Goal: Task Accomplishment & Management: Manage account settings

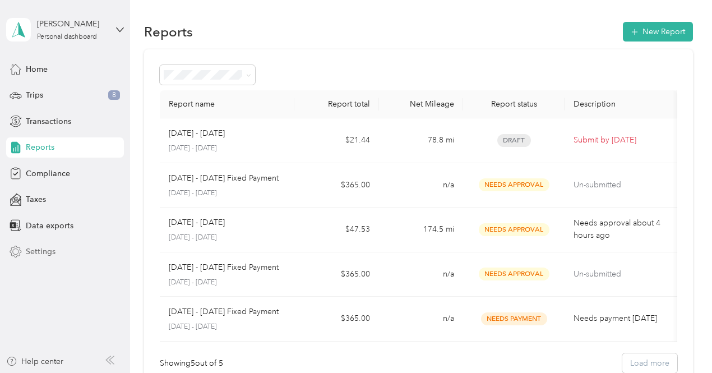
click at [40, 250] on span "Settings" at bounding box center [41, 251] width 30 height 12
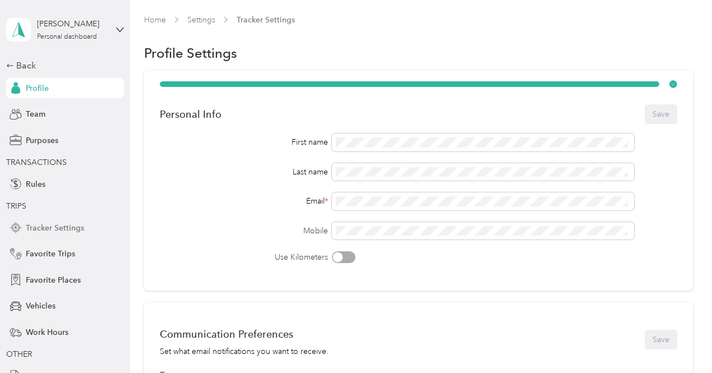
click at [66, 229] on span "Tracker Settings" at bounding box center [55, 228] width 58 height 12
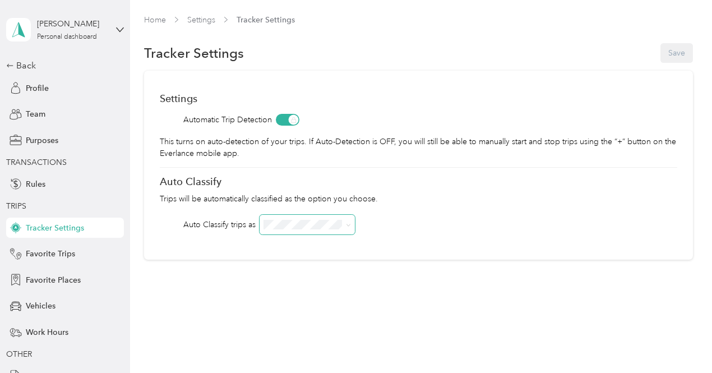
click at [346, 225] on icon at bounding box center [348, 224] width 5 height 5
click at [351, 222] on icon at bounding box center [348, 224] width 5 height 5
click at [286, 246] on li "Whirlpool" at bounding box center [307, 245] width 96 height 20
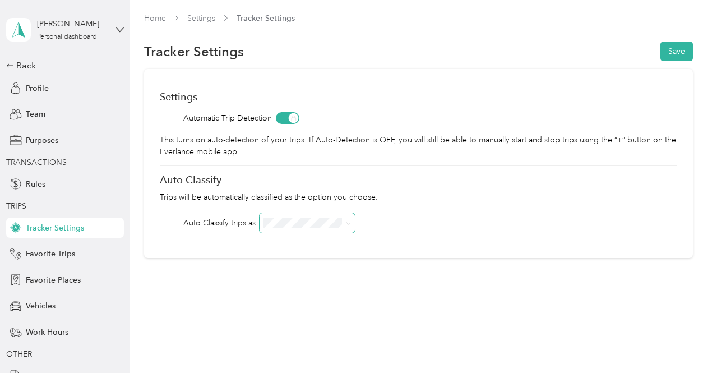
scroll to position [2, 0]
click at [668, 53] on button "Save" at bounding box center [676, 51] width 32 height 20
click at [36, 331] on span "Work Hours" at bounding box center [47, 332] width 43 height 12
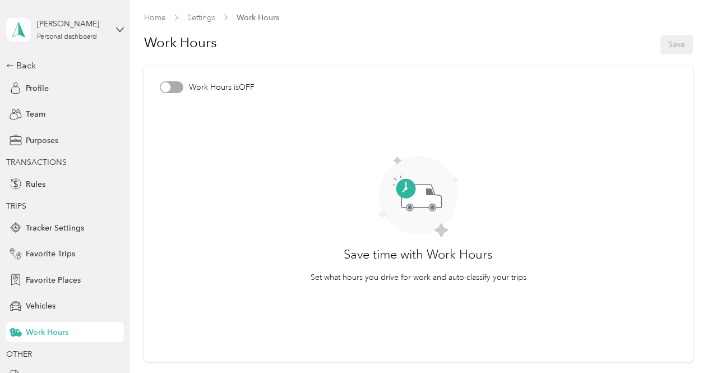
click at [179, 88] on div at bounding box center [172, 87] width 24 height 12
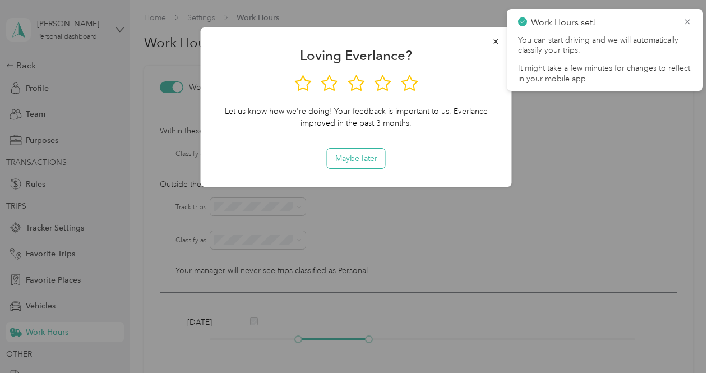
click at [346, 159] on button "Maybe later" at bounding box center [356, 158] width 58 height 20
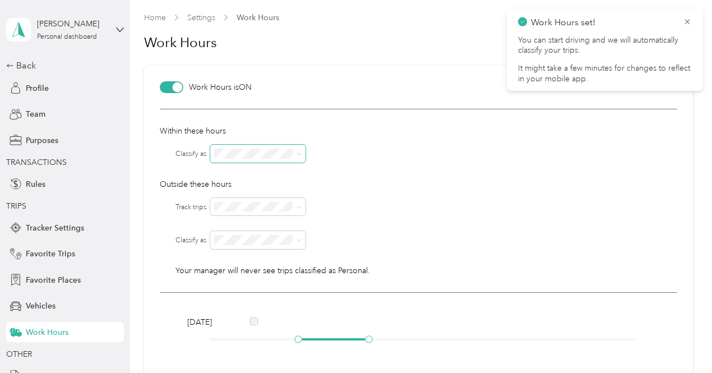
click at [301, 154] on icon at bounding box center [298, 153] width 5 height 5
click at [252, 176] on ol "Whirlpool Personal" at bounding box center [259, 178] width 96 height 39
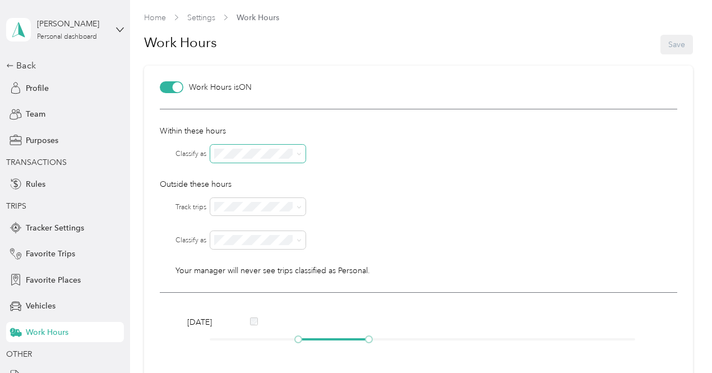
click at [301, 155] on icon at bounding box center [298, 153] width 5 height 5
click at [232, 173] on div "Whirlpool" at bounding box center [259, 171] width 80 height 12
click at [300, 239] on icon at bounding box center [298, 240] width 5 height 5
click at [221, 282] on li "Personal" at bounding box center [259, 276] width 96 height 20
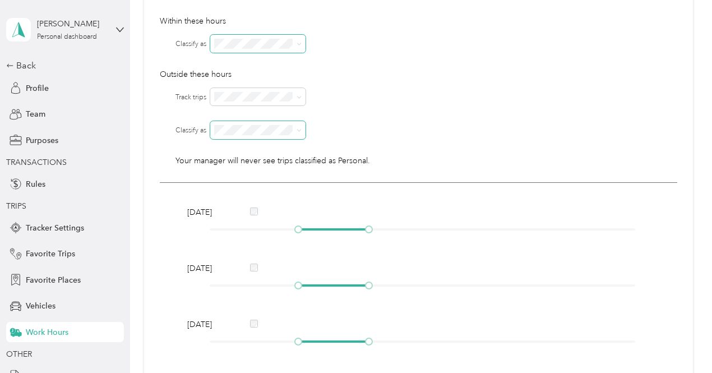
scroll to position [168, 0]
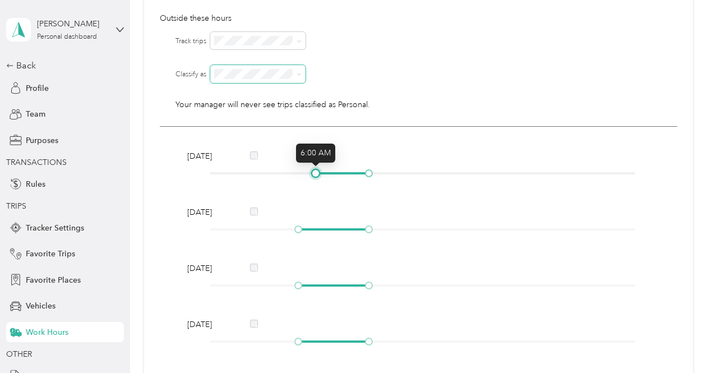
drag, startPoint x: 299, startPoint y: 175, endPoint x: 314, endPoint y: 175, distance: 15.1
click at [314, 175] on div at bounding box center [316, 173] width 6 height 6
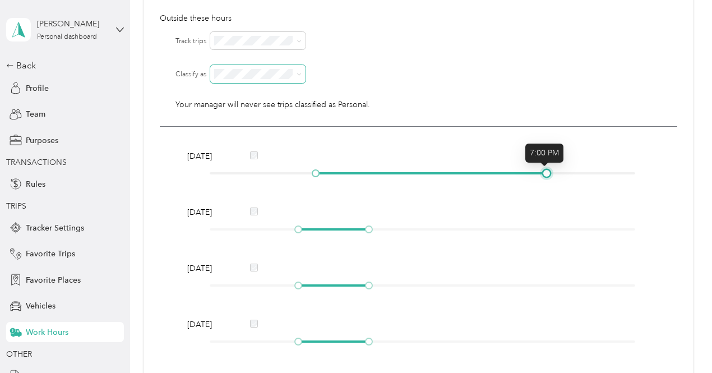
drag, startPoint x: 369, startPoint y: 172, endPoint x: 546, endPoint y: 173, distance: 177.6
click at [546, 173] on div at bounding box center [546, 173] width 6 height 6
drag, startPoint x: 296, startPoint y: 229, endPoint x: 316, endPoint y: 227, distance: 20.3
click at [316, 227] on div at bounding box center [316, 229] width 6 height 6
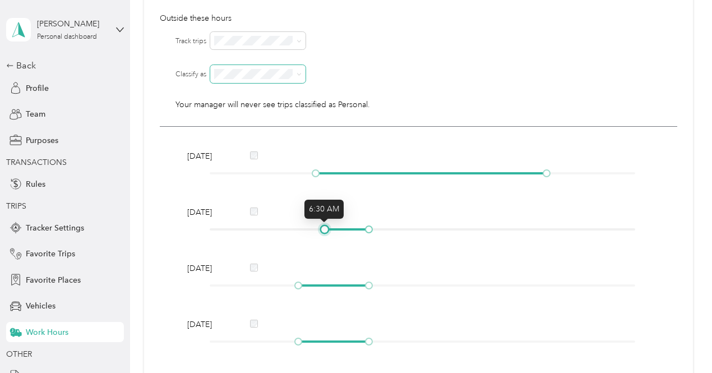
click at [322, 228] on div at bounding box center [325, 229] width 6 height 6
click at [316, 229] on div at bounding box center [422, 229] width 425 height 7
click at [318, 229] on div at bounding box center [316, 229] width 6 height 6
click at [317, 231] on div at bounding box center [316, 229] width 6 height 6
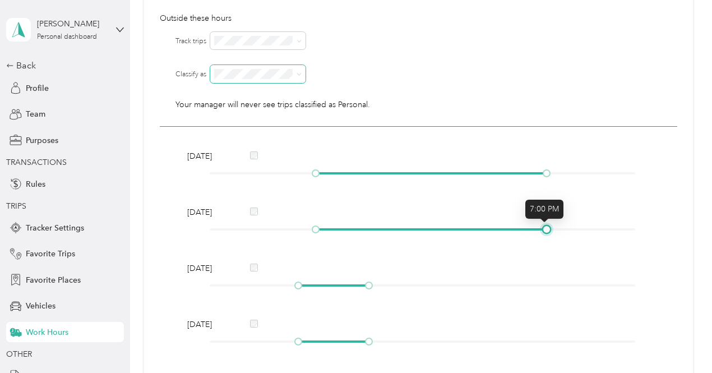
drag, startPoint x: 367, startPoint y: 229, endPoint x: 542, endPoint y: 236, distance: 175.0
click at [542, 236] on div "[DATE]" at bounding box center [418, 222] width 470 height 32
drag, startPoint x: 300, startPoint y: 285, endPoint x: 319, endPoint y: 285, distance: 19.1
click at [318, 285] on div at bounding box center [316, 285] width 6 height 6
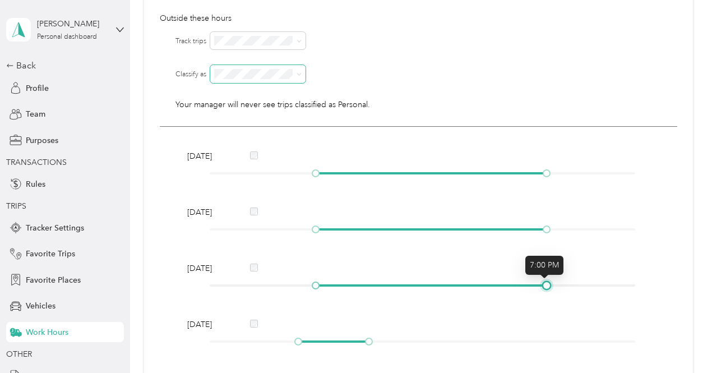
drag, startPoint x: 368, startPoint y: 283, endPoint x: 548, endPoint y: 284, distance: 179.9
click at [548, 284] on div at bounding box center [546, 285] width 6 height 6
drag, startPoint x: 299, startPoint y: 339, endPoint x: 323, endPoint y: 338, distance: 24.1
click at [323, 338] on div at bounding box center [325, 341] width 6 height 6
click at [326, 338] on div at bounding box center [325, 341] width 6 height 6
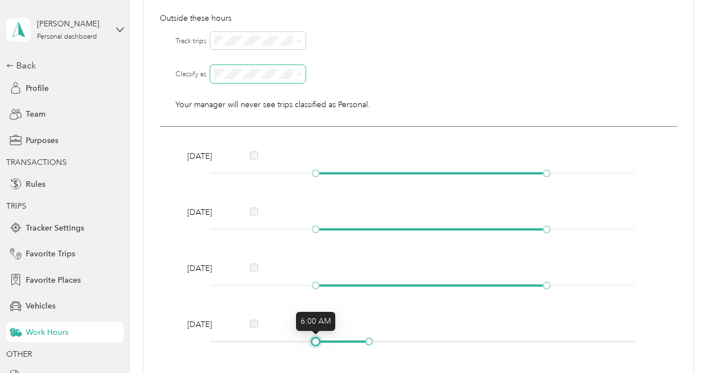
drag, startPoint x: 324, startPoint y: 341, endPoint x: 318, endPoint y: 342, distance: 6.3
click at [318, 342] on div at bounding box center [316, 341] width 6 height 6
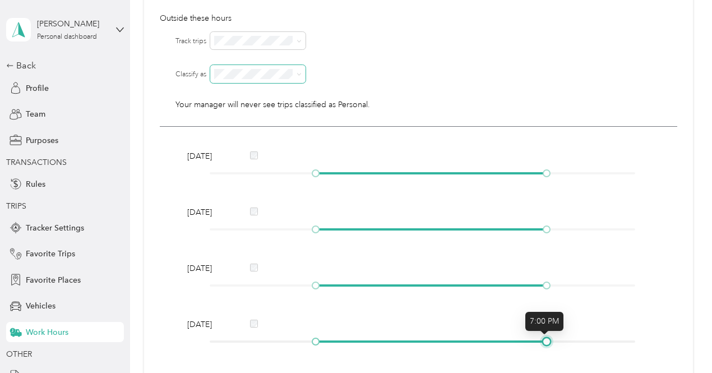
drag, startPoint x: 366, startPoint y: 340, endPoint x: 545, endPoint y: 345, distance: 178.8
click at [545, 344] on div at bounding box center [546, 341] width 6 height 6
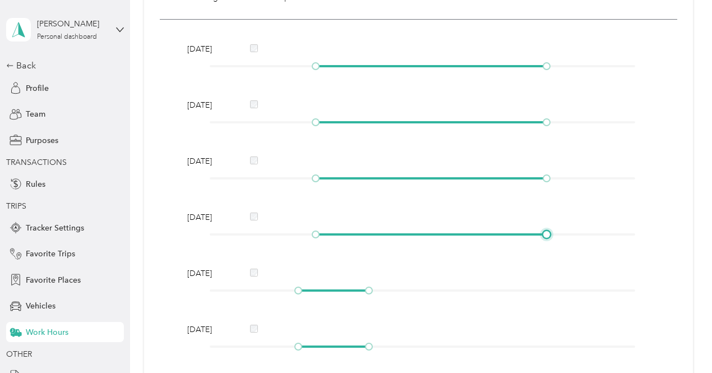
scroll to position [280, 0]
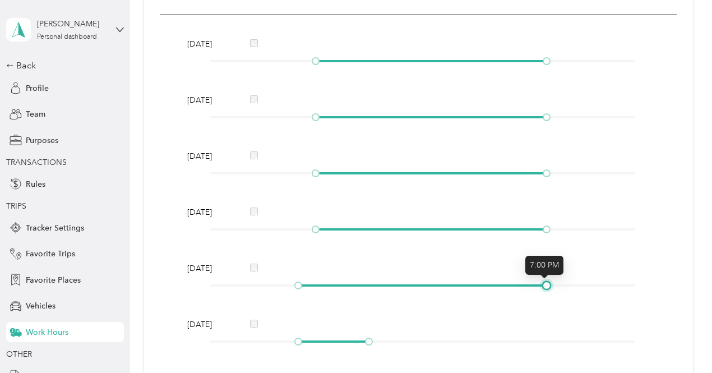
drag, startPoint x: 371, startPoint y: 285, endPoint x: 549, endPoint y: 294, distance: 178.4
click at [549, 294] on div "[DATE]" at bounding box center [418, 278] width 470 height 32
drag, startPoint x: 297, startPoint y: 285, endPoint x: 314, endPoint y: 287, distance: 17.0
click at [314, 287] on div at bounding box center [316, 285] width 6 height 6
drag, startPoint x: 298, startPoint y: 340, endPoint x: 318, endPoint y: 340, distance: 20.7
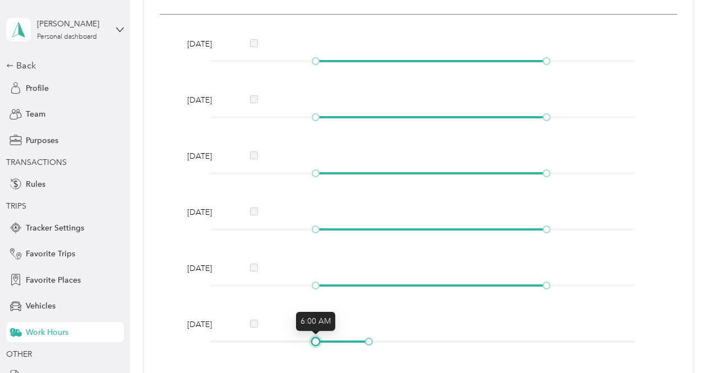
click at [318, 340] on div at bounding box center [316, 341] width 6 height 6
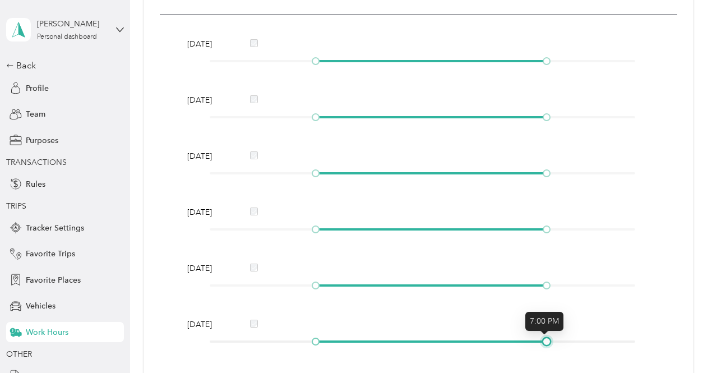
drag, startPoint x: 368, startPoint y: 341, endPoint x: 546, endPoint y: 342, distance: 178.2
click at [546, 342] on div at bounding box center [546, 341] width 6 height 6
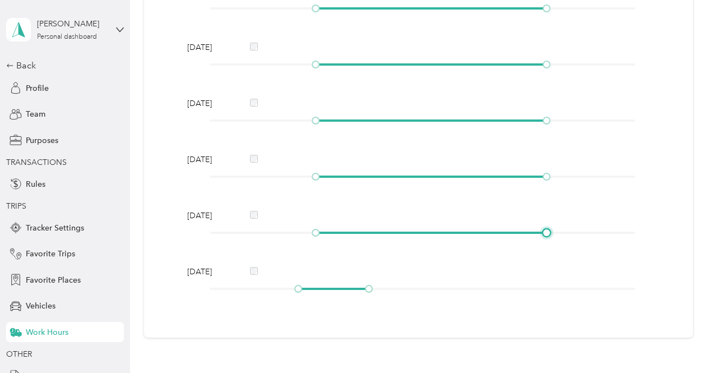
scroll to position [392, 0]
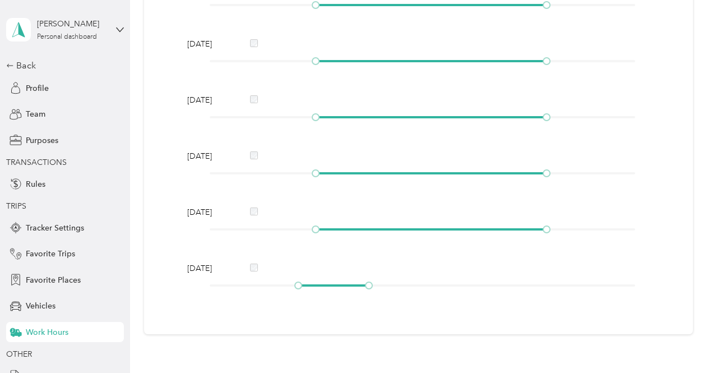
click at [259, 216] on div "[DATE]" at bounding box center [418, 212] width 470 height 12
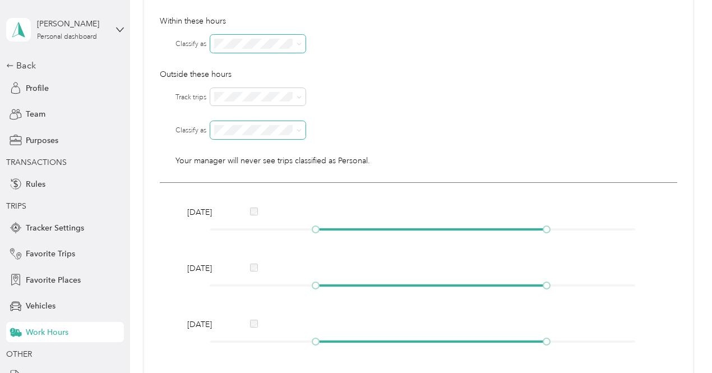
scroll to position [56, 0]
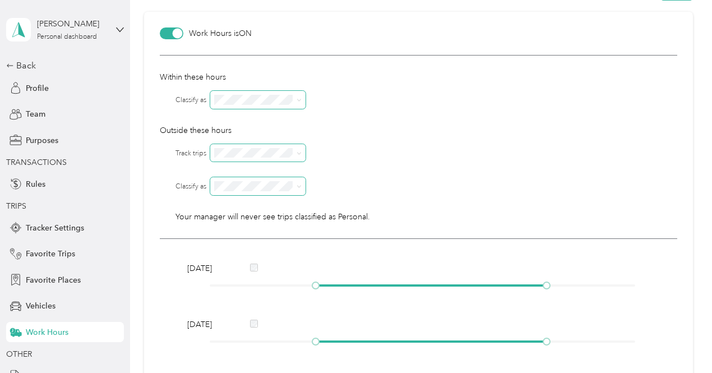
click at [298, 154] on icon at bounding box center [298, 153] width 5 height 5
click at [239, 190] on div "No" at bounding box center [259, 192] width 80 height 12
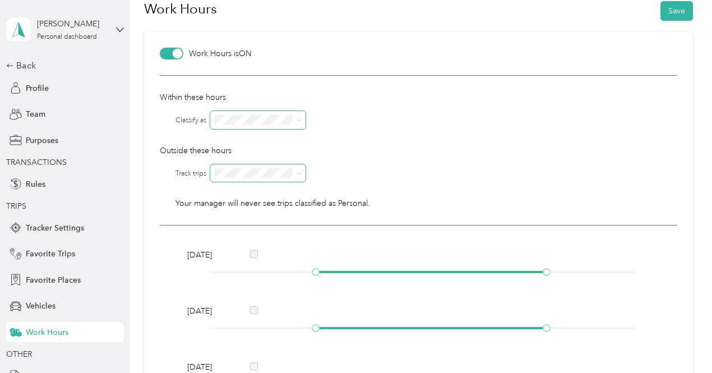
scroll to position [0, 0]
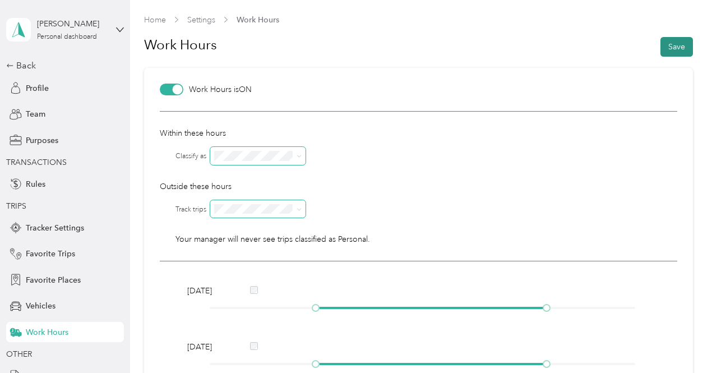
click at [673, 48] on button "Save" at bounding box center [676, 47] width 32 height 20
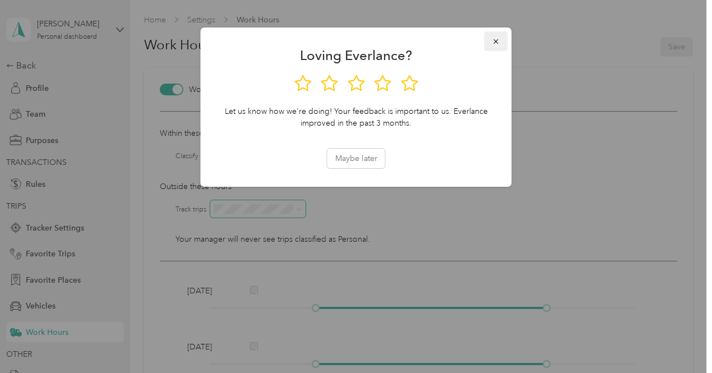
click at [500, 39] on button "button" at bounding box center [496, 41] width 24 height 20
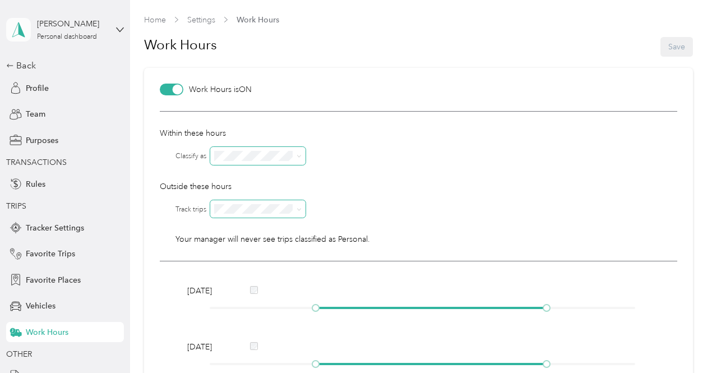
click at [10, 31] on icon at bounding box center [18, 30] width 17 height 16
